Goal: Task Accomplishment & Management: Use online tool/utility

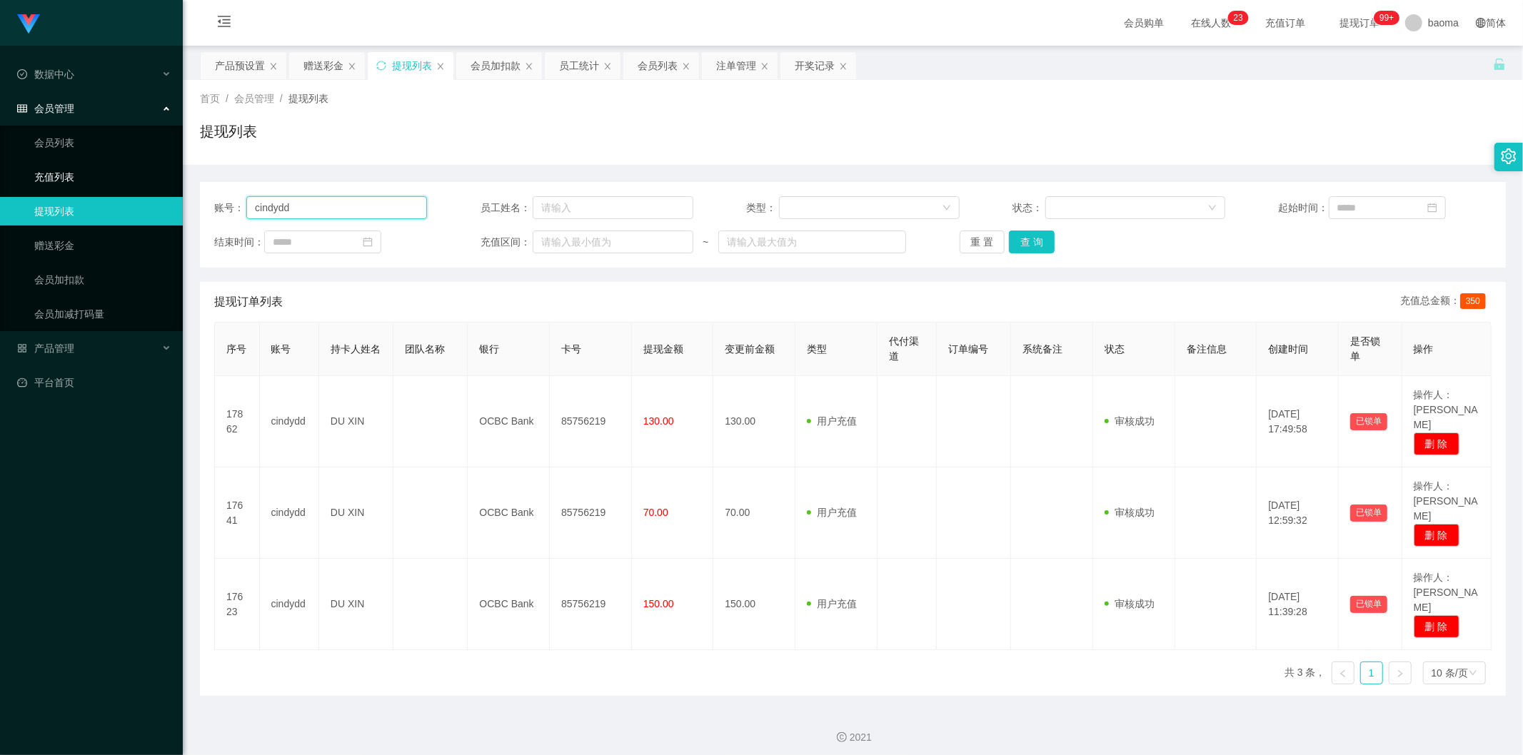
drag, startPoint x: 343, startPoint y: 202, endPoint x: 143, endPoint y: 181, distance: 201.0
click at [96, 171] on section "Jingdong工作台代理端 数据中心 会员管理 会员列表 充值列表 提现列表 赠送彩金 会员加扣款 会员加减打码量 产品管理 平台首页 保存配置 重置配置 …" at bounding box center [761, 381] width 1523 height 762
paste input "Angk"
type input "Angkd"
click at [478, 240] on button "查 询" at bounding box center [1032, 242] width 46 height 23
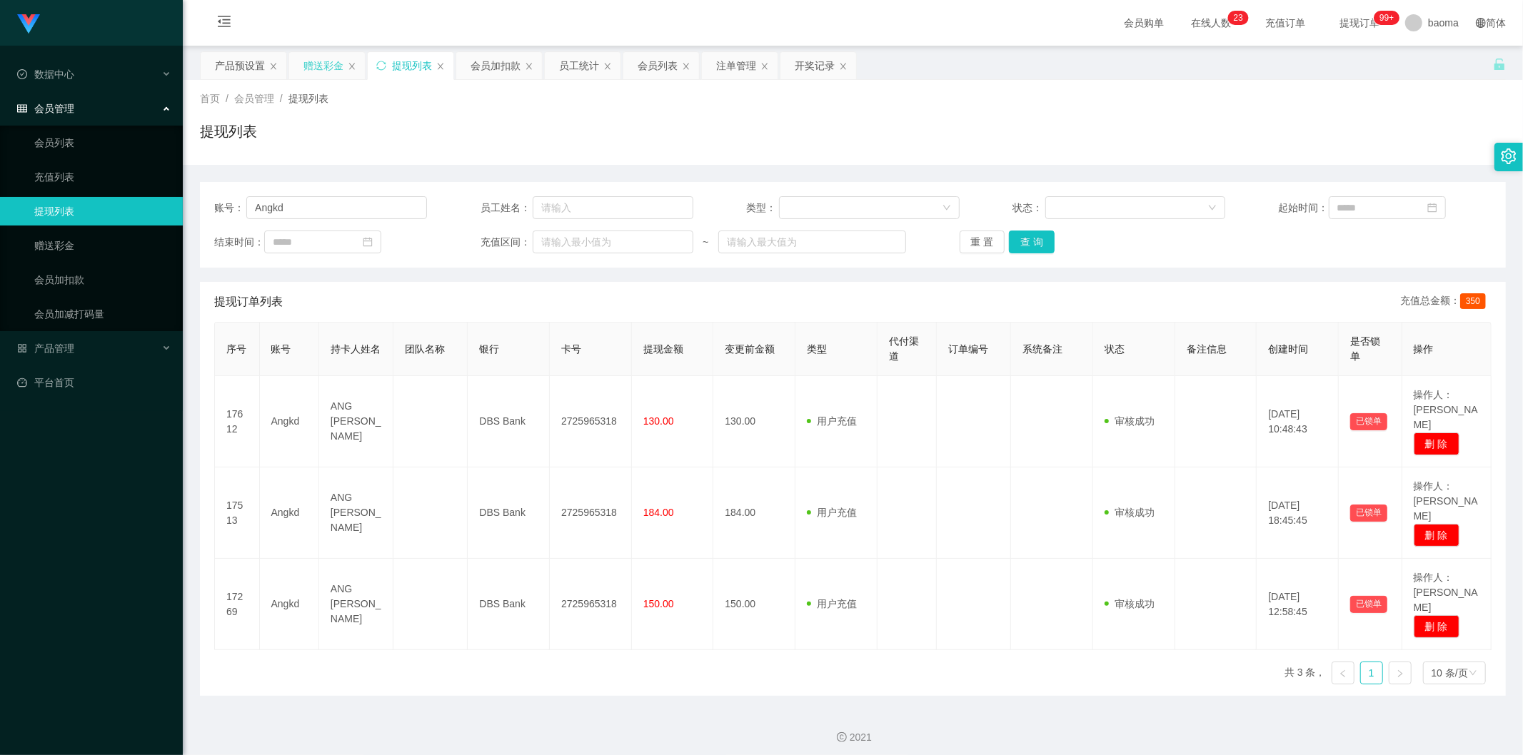
click at [322, 63] on div "赠送彩金" at bounding box center [323, 65] width 40 height 27
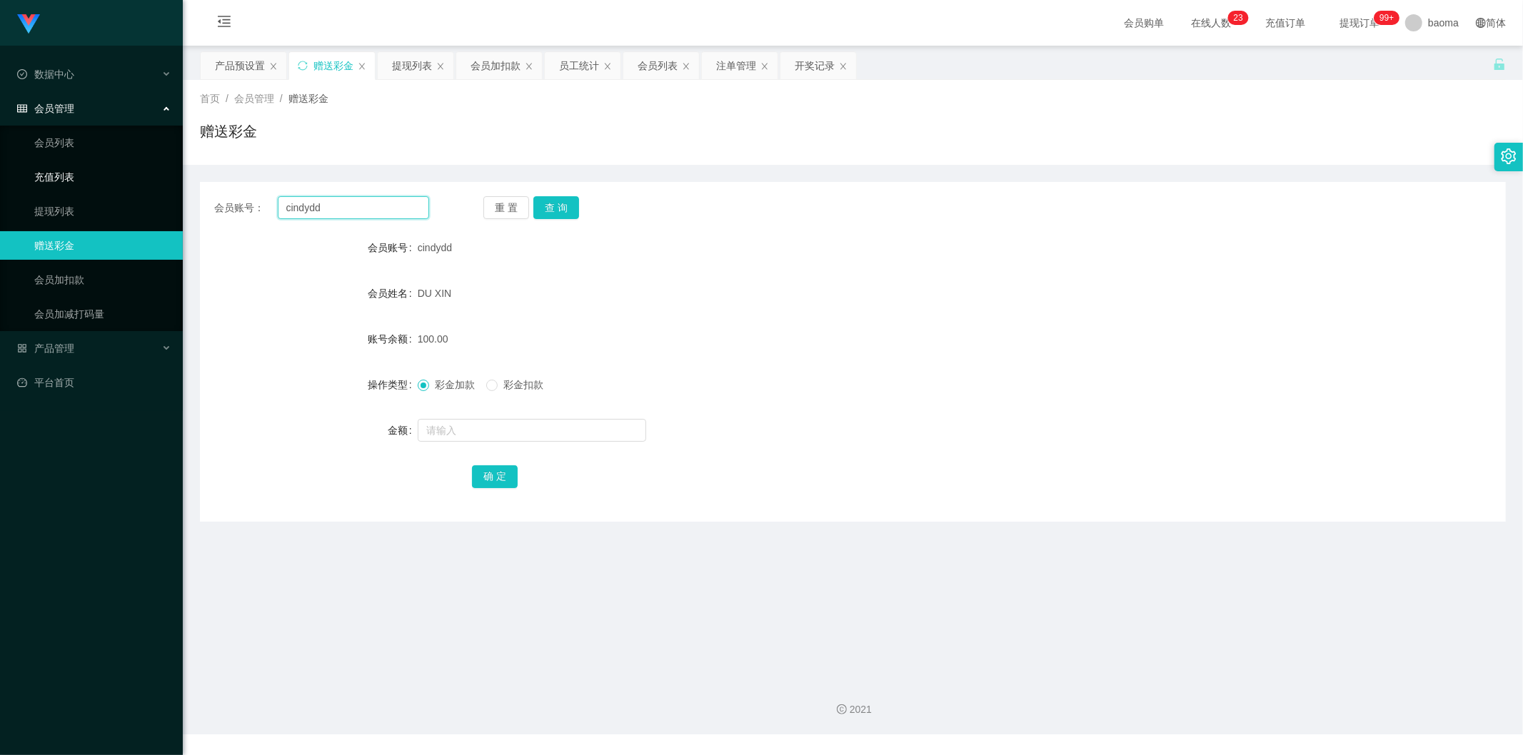
drag, startPoint x: 336, startPoint y: 210, endPoint x: 148, endPoint y: 190, distance: 188.8
click at [153, 190] on section "Jingdong工作台代理端 数据中心 会员管理 会员列表 充值列表 提现列表 赠送彩金 会员加扣款 会员加减打码量 产品管理 平台首页 保存配置 重置配置 …" at bounding box center [761, 367] width 1523 height 735
paste input "Angk"
type input "Angkd"
click at [478, 203] on button "查 询" at bounding box center [556, 207] width 46 height 23
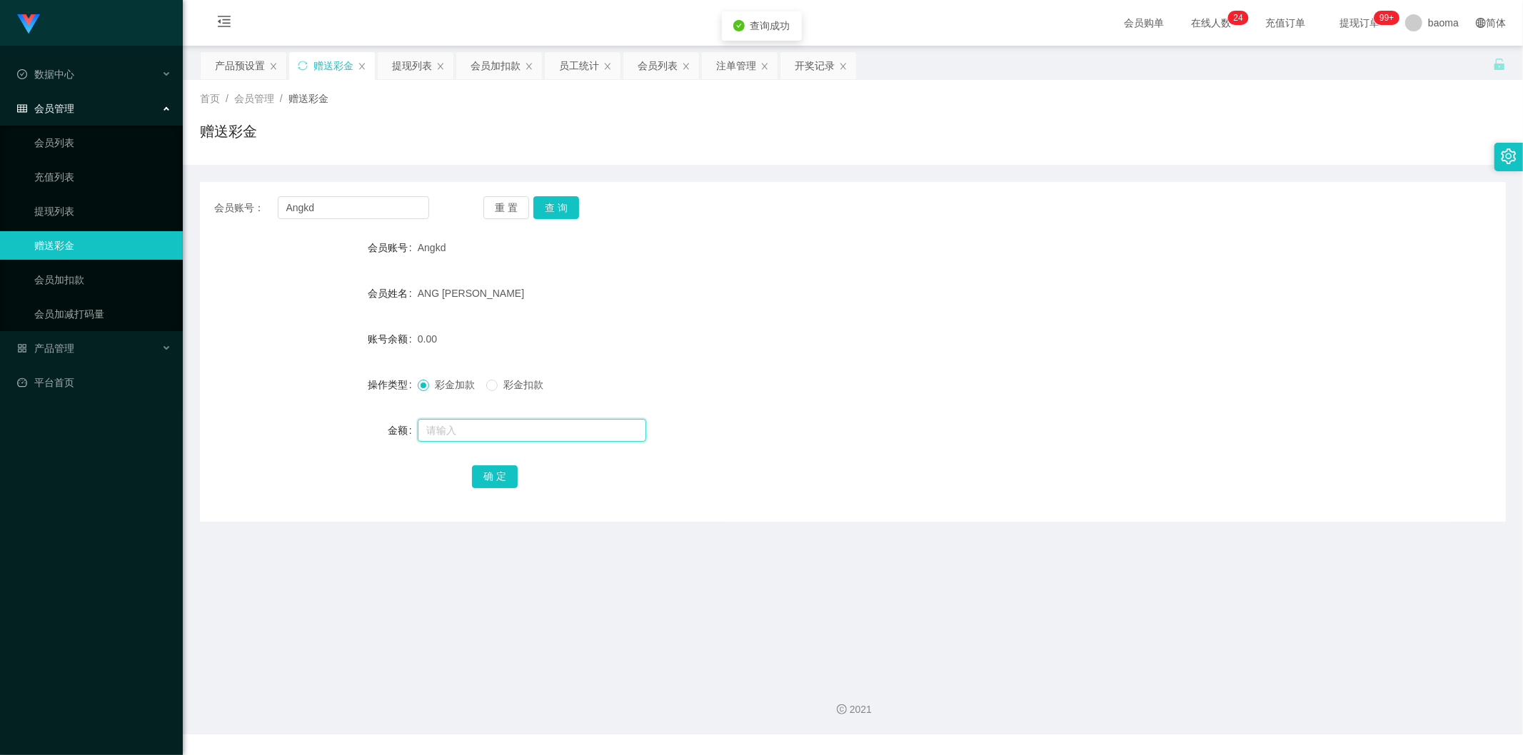
click at [453, 296] on input "text" at bounding box center [532, 430] width 228 height 23
type input "248"
click at [478, 296] on button "确 定" at bounding box center [495, 476] width 46 height 23
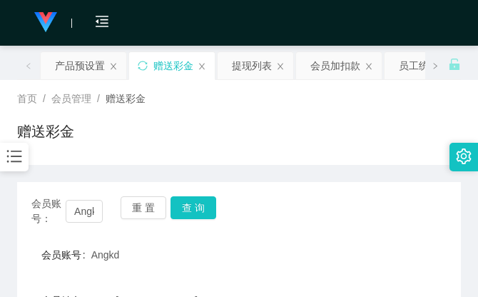
click at [347, 124] on div "赠送彩金" at bounding box center [239, 137] width 444 height 33
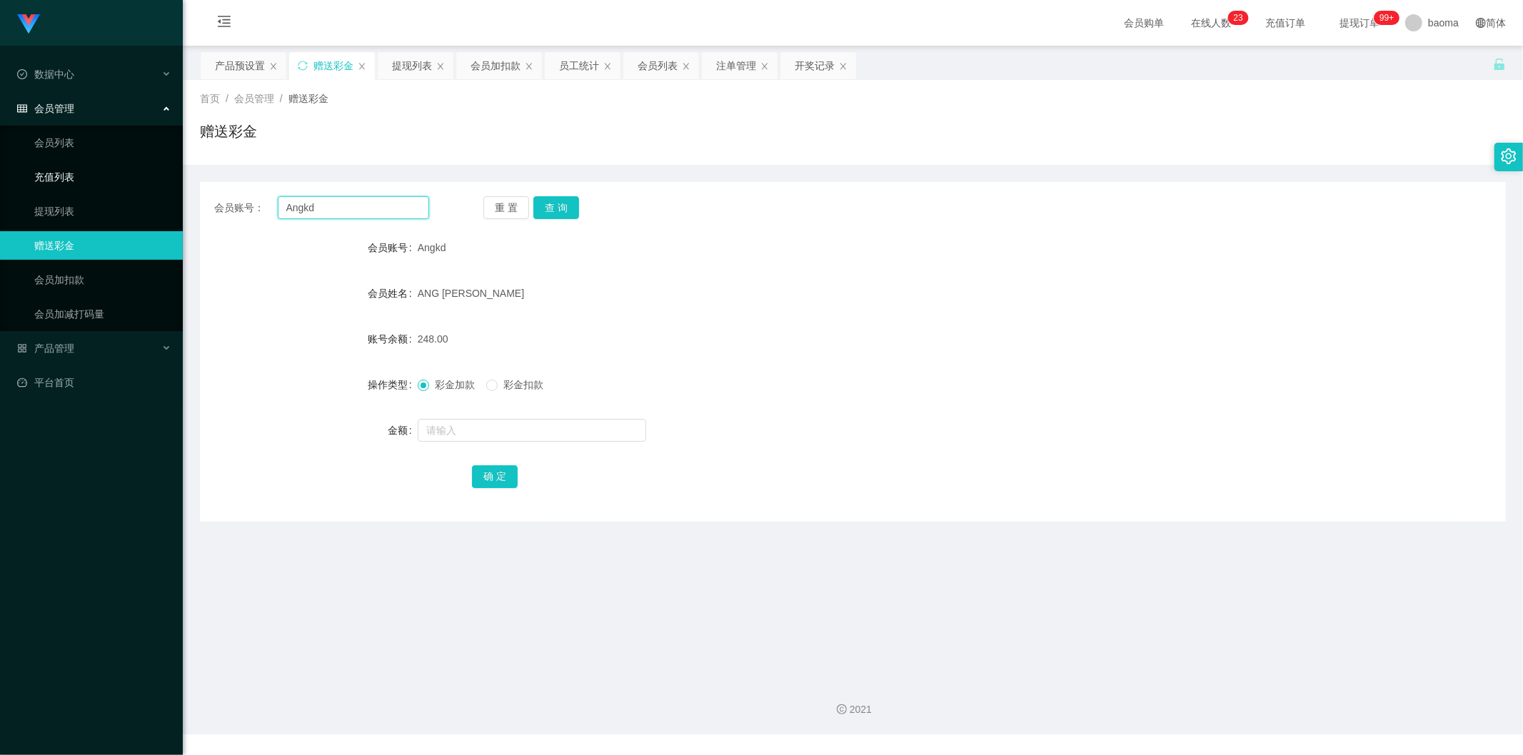
drag, startPoint x: 353, startPoint y: 208, endPoint x: 125, endPoint y: 175, distance: 230.2
click at [141, 179] on section "Jingdong工作台代理端 数据中心 会员管理 会员列表 充值列表 提现列表 赠送彩金 会员加扣款 会员加减打码量 产品管理 平台首页 保存配置 重置配置 …" at bounding box center [761, 367] width 1523 height 735
paste input "cindyd"
type input "cindydd"
click at [478, 197] on button "查 询" at bounding box center [556, 207] width 46 height 23
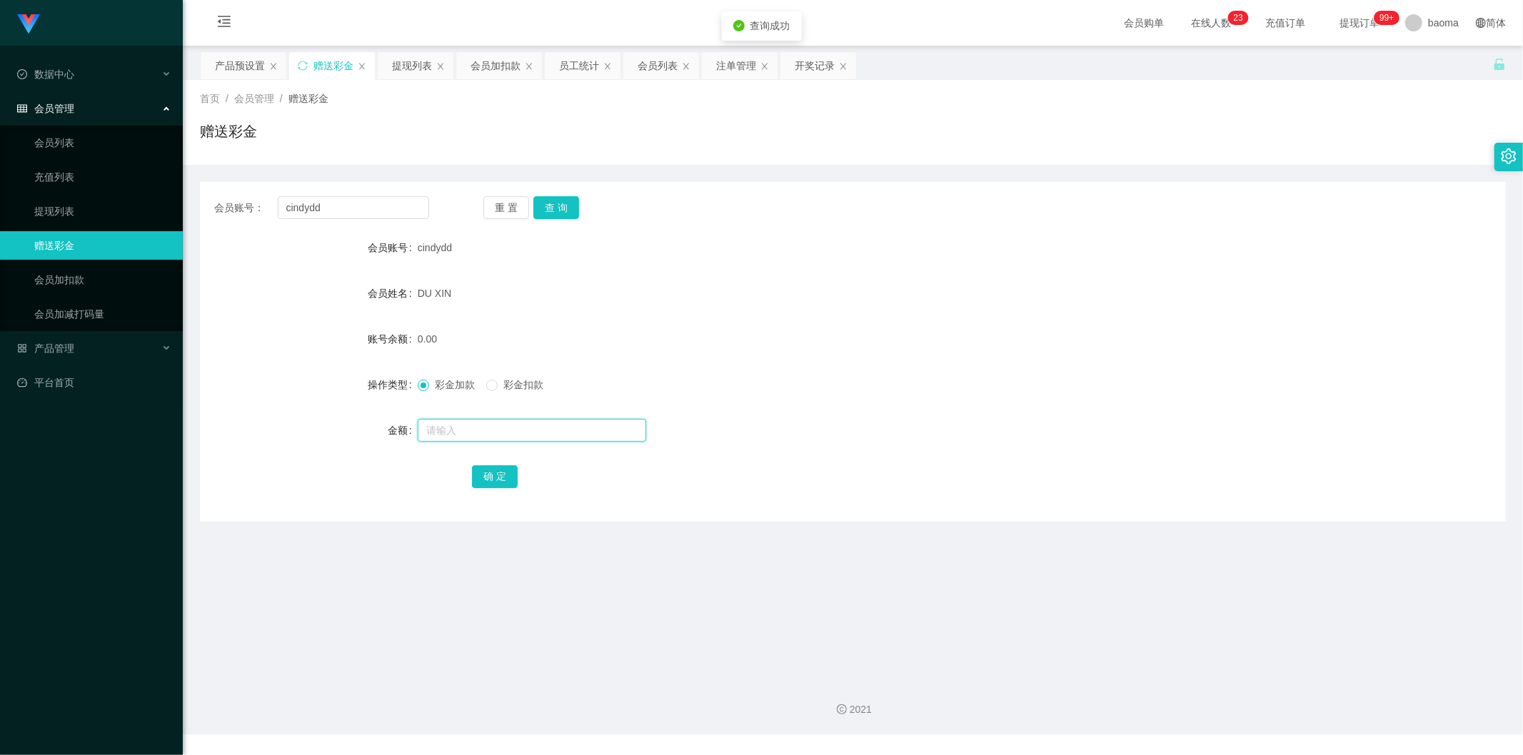
click at [455, 296] on input "text" at bounding box center [532, 430] width 228 height 23
type input "160"
click at [478, 296] on button "确 定" at bounding box center [495, 476] width 46 height 23
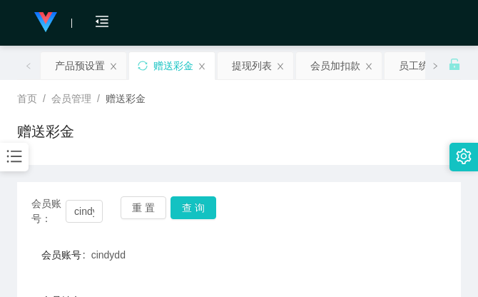
drag, startPoint x: 337, startPoint y: 108, endPoint x: 438, endPoint y: 21, distance: 133.2
click at [344, 99] on div "首页 / 会员管理 / 赠送彩金 / 赠送彩金" at bounding box center [239, 122] width 444 height 62
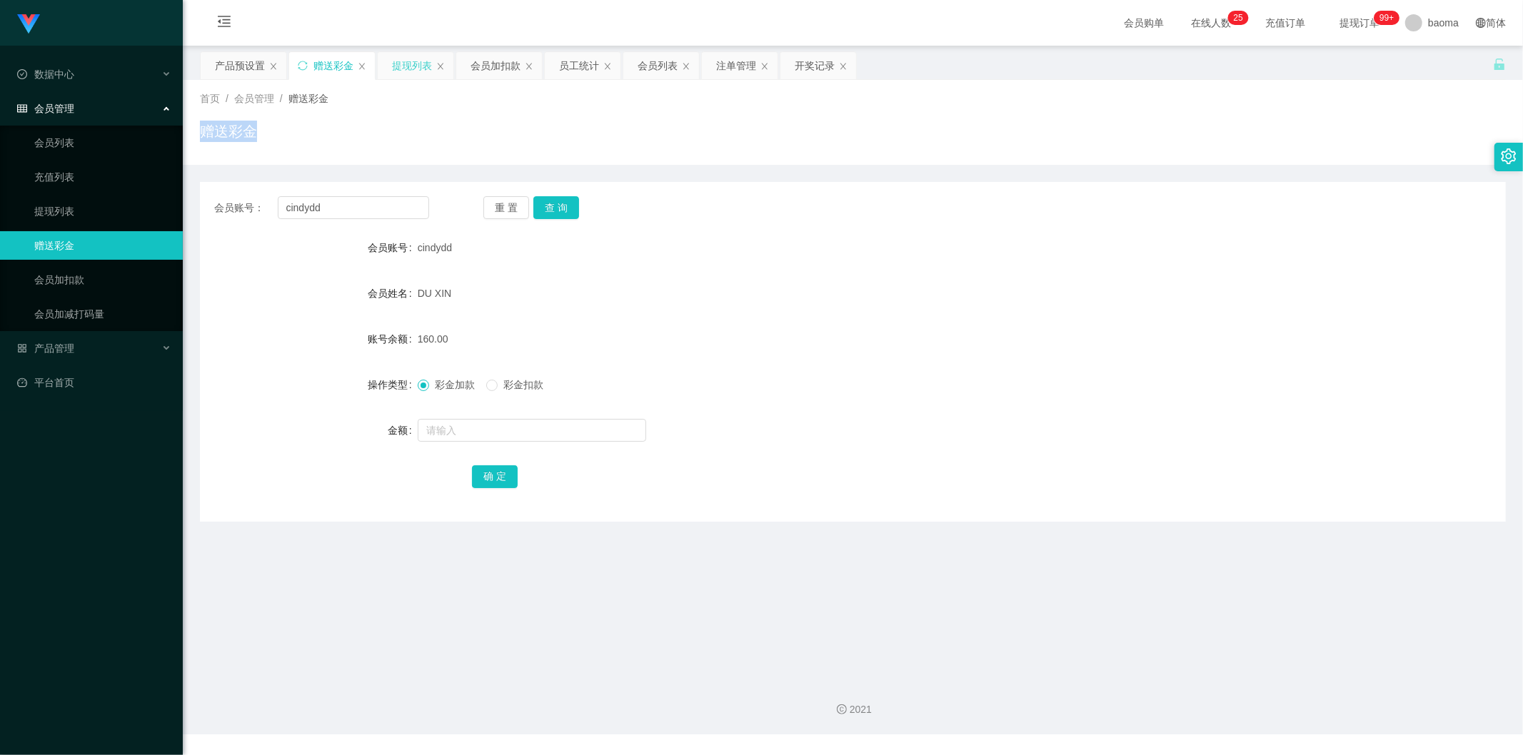
click at [401, 69] on div "提现列表" at bounding box center [412, 65] width 40 height 27
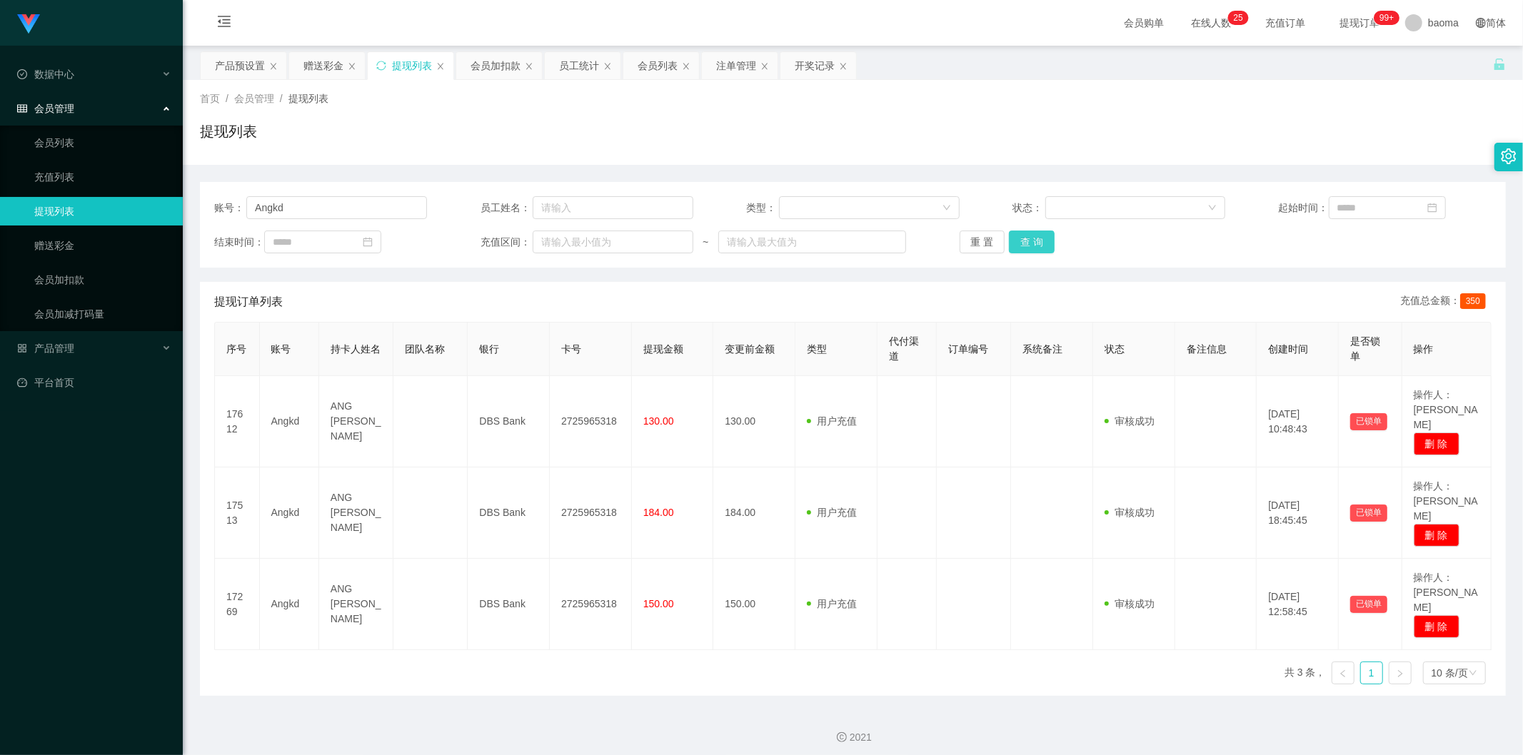
click at [478, 240] on button "查 询" at bounding box center [1032, 242] width 46 height 23
click at [478, 243] on button "查 询" at bounding box center [1032, 242] width 46 height 23
click at [478, 241] on div "重 置 查 询" at bounding box center [1065, 242] width 213 height 23
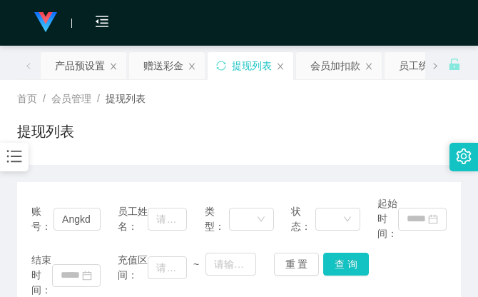
drag, startPoint x: 375, startPoint y: 115, endPoint x: 394, endPoint y: 45, distance: 72.6
click at [375, 111] on div "首页 / 会员管理 / 提现列表 / 提现列表" at bounding box center [239, 122] width 444 height 62
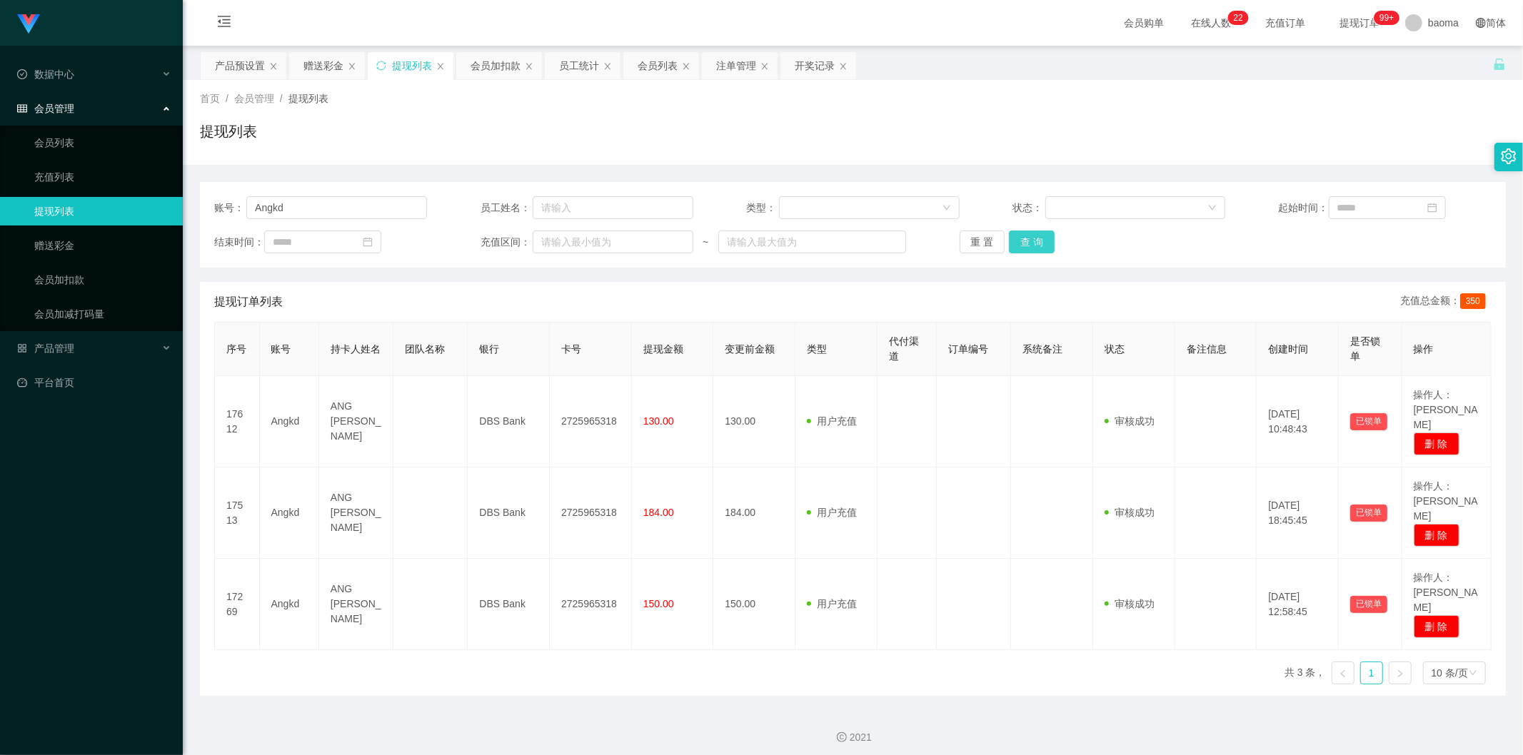
click at [478, 236] on button "查 询" at bounding box center [1032, 242] width 46 height 23
click at [478, 238] on button "查 询" at bounding box center [1032, 242] width 46 height 23
click at [478, 238] on div "重 置 查 询" at bounding box center [1065, 242] width 213 height 23
click at [478, 238] on button "查 询" at bounding box center [1032, 242] width 46 height 23
click at [478, 238] on div "重 置 查 询" at bounding box center [1065, 242] width 213 height 23
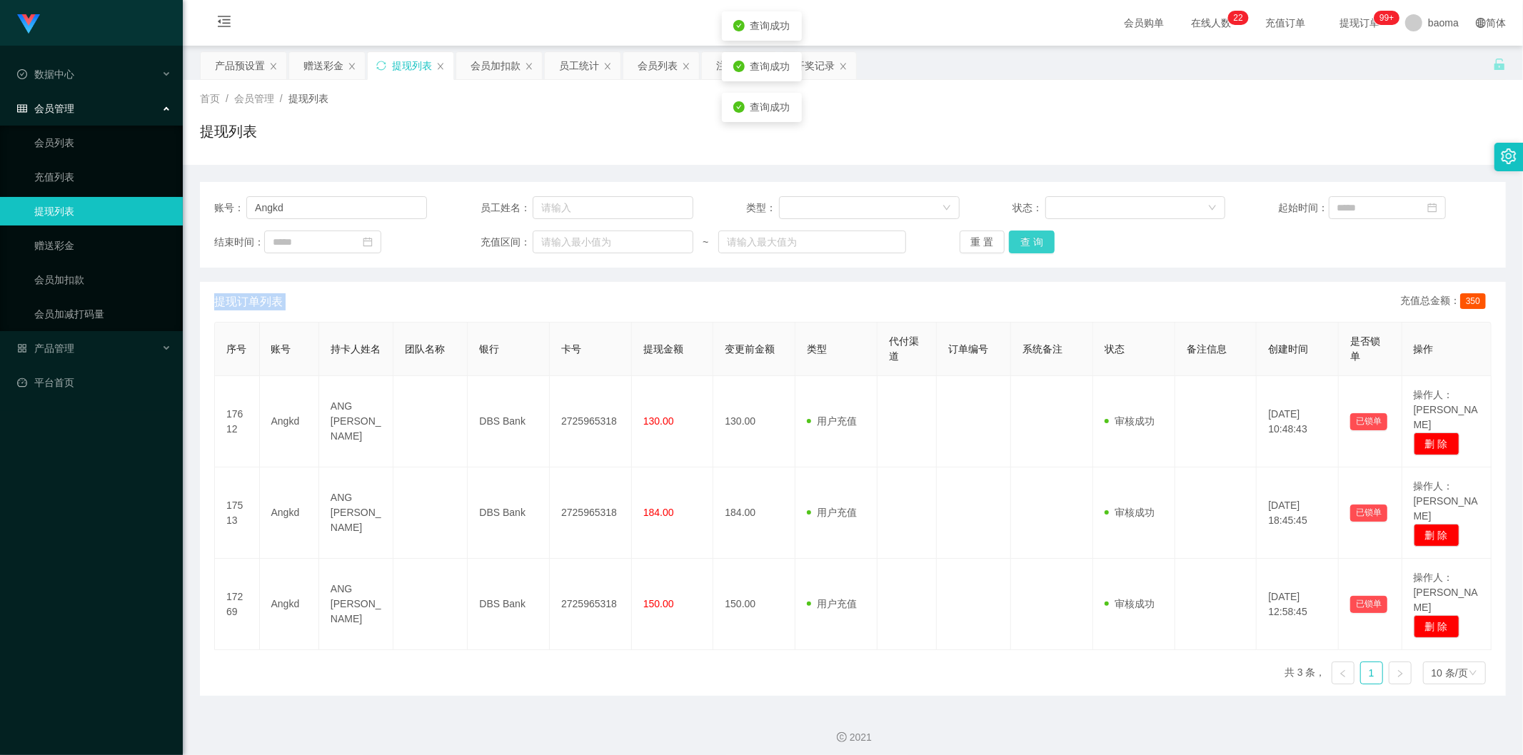
click at [478, 238] on button "查 询" at bounding box center [1032, 242] width 46 height 23
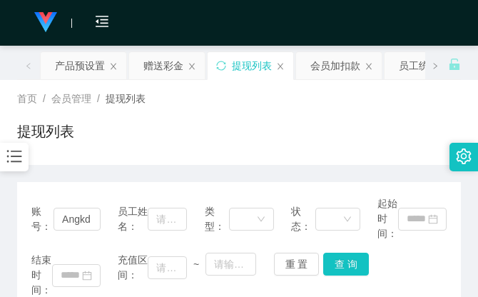
click at [300, 121] on div "提现列表" at bounding box center [239, 137] width 444 height 33
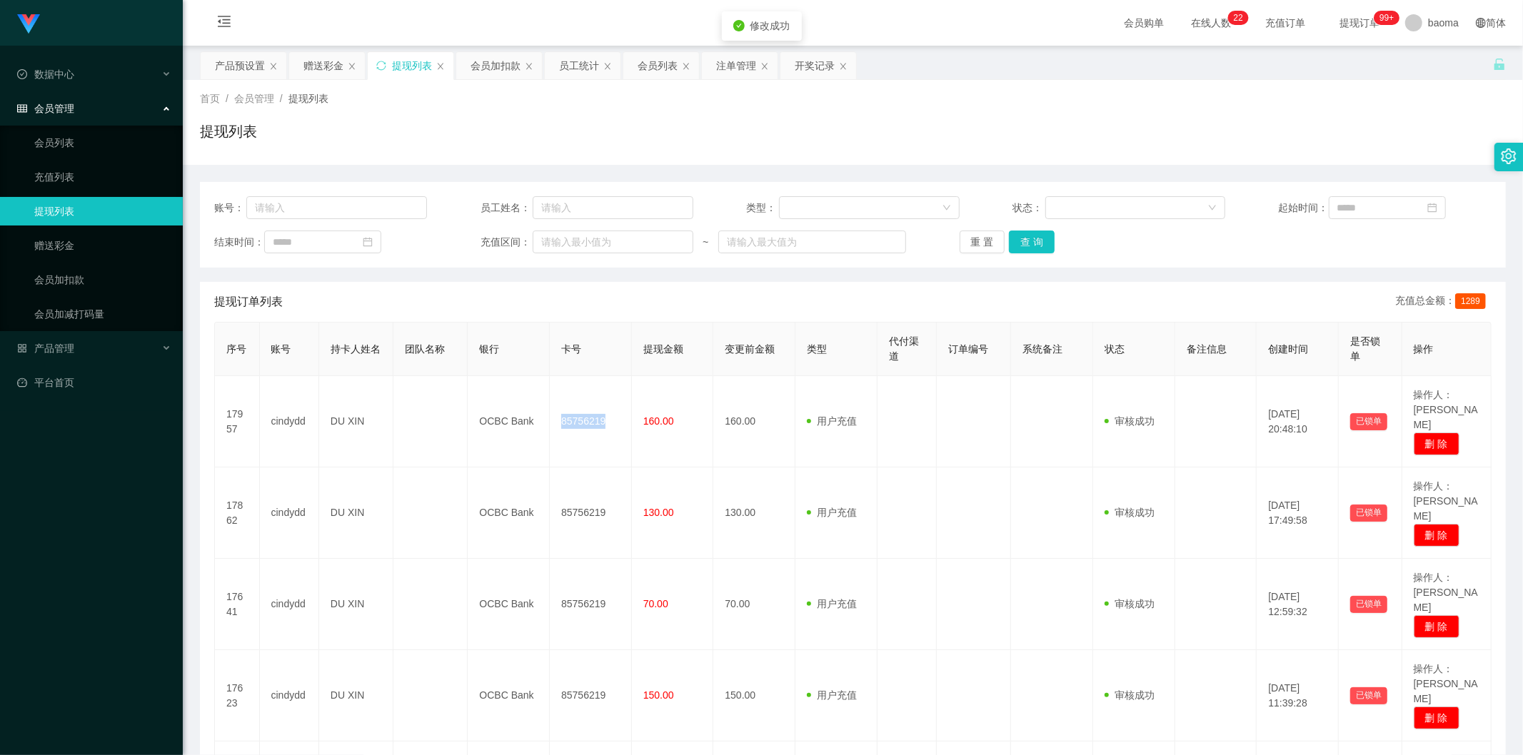
click at [588, 410] on td "85756219" at bounding box center [591, 421] width 82 height 91
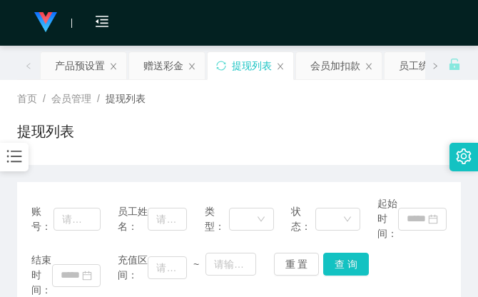
drag, startPoint x: 276, startPoint y: 109, endPoint x: 283, endPoint y: 104, distance: 9.3
click at [276, 109] on div "首页 / 会员管理 / 提现列表 / 提现列表" at bounding box center [239, 122] width 444 height 62
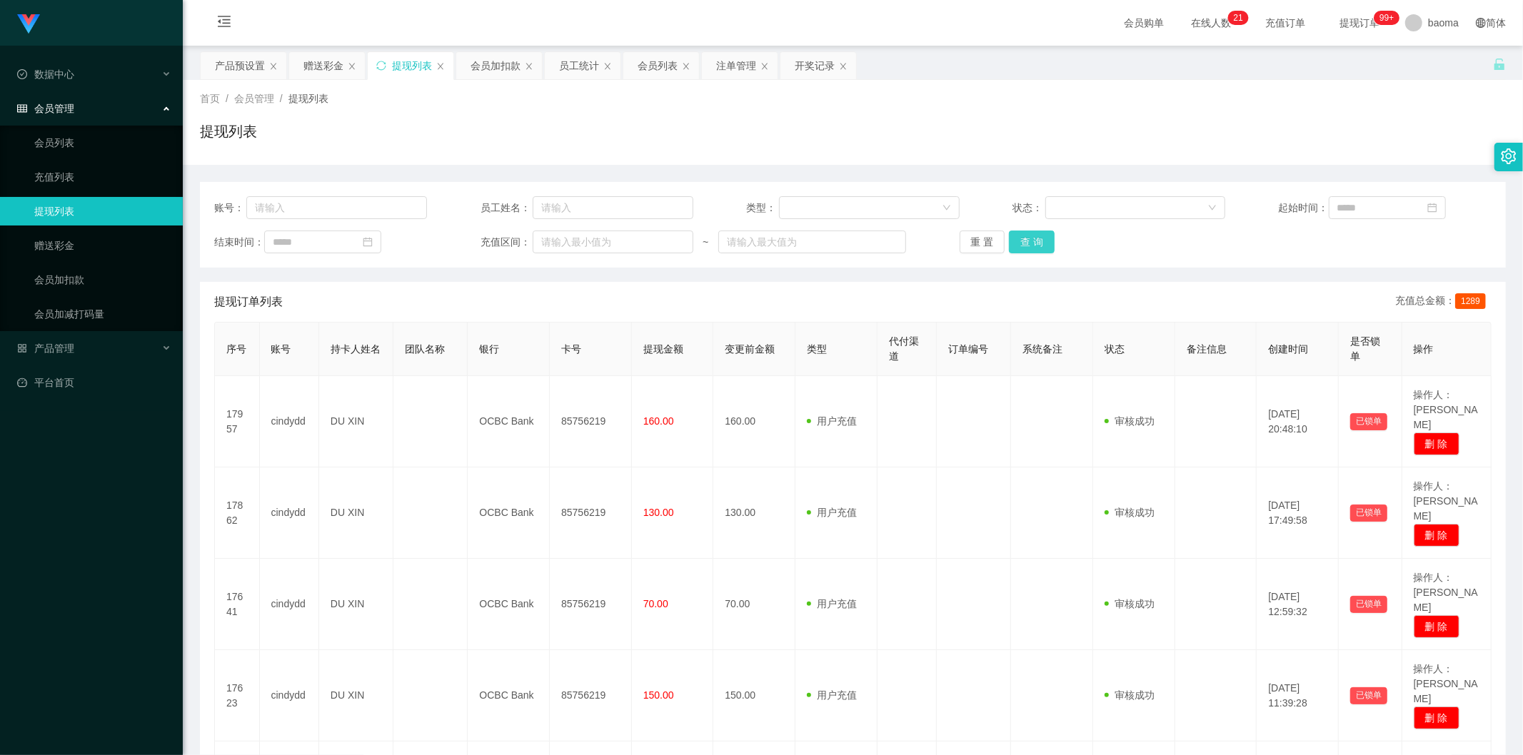
click at [1009, 243] on button "查 询" at bounding box center [1032, 242] width 46 height 23
drag, startPoint x: 1017, startPoint y: 238, endPoint x: 980, endPoint y: 238, distance: 37.1
click at [1016, 238] on button "查 询" at bounding box center [1032, 242] width 46 height 23
click at [980, 238] on button "重 置" at bounding box center [982, 242] width 46 height 23
click at [1039, 247] on button "查 询" at bounding box center [1032, 242] width 46 height 23
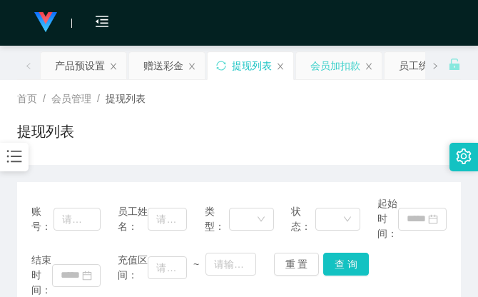
drag, startPoint x: 241, startPoint y: 106, endPoint x: 317, endPoint y: 65, distance: 86.5
click at [241, 104] on div "首页 / 会员管理 / 提现列表 /" at bounding box center [239, 98] width 444 height 15
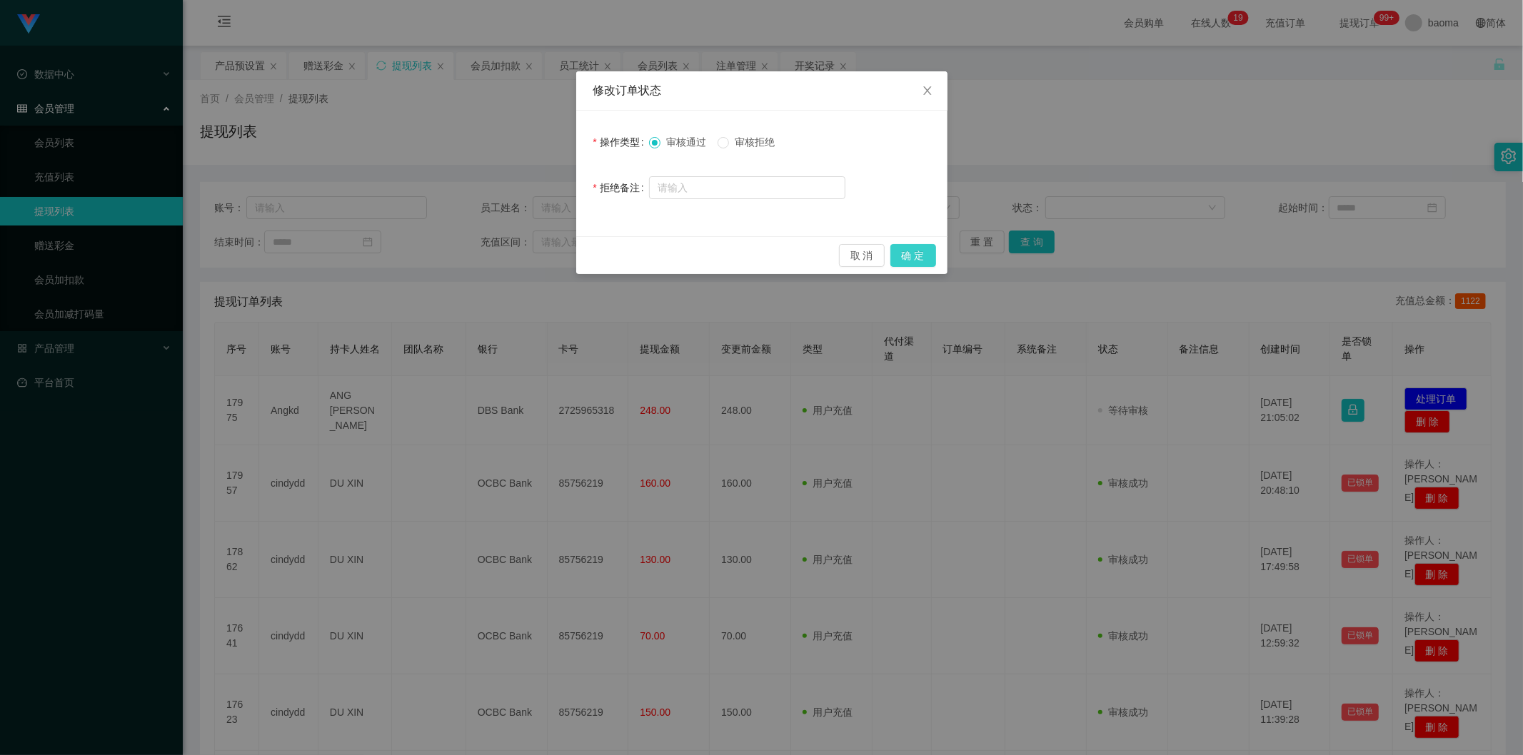
click at [924, 254] on button "确 定" at bounding box center [913, 255] width 46 height 23
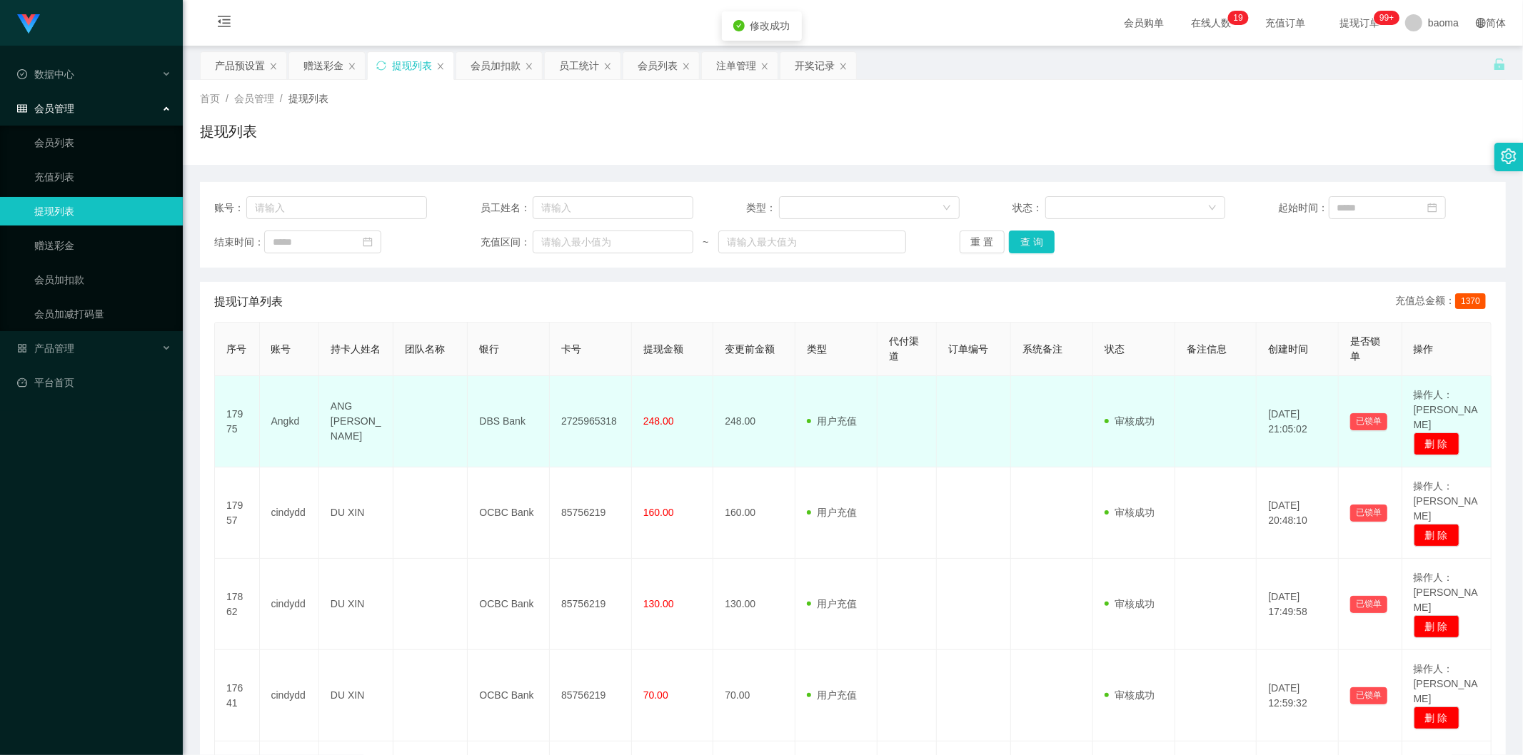
click at [575, 415] on td "2725965318" at bounding box center [591, 421] width 82 height 91
copy td "2725965318"
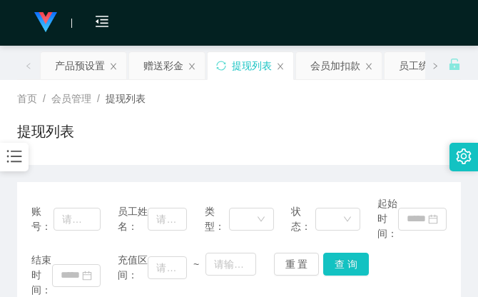
click at [334, 103] on div "首页 / 会员管理 / 提现列表 /" at bounding box center [239, 98] width 444 height 15
click at [361, 133] on div "提现列表" at bounding box center [239, 137] width 444 height 33
